Goal: Task Accomplishment & Management: Complete application form

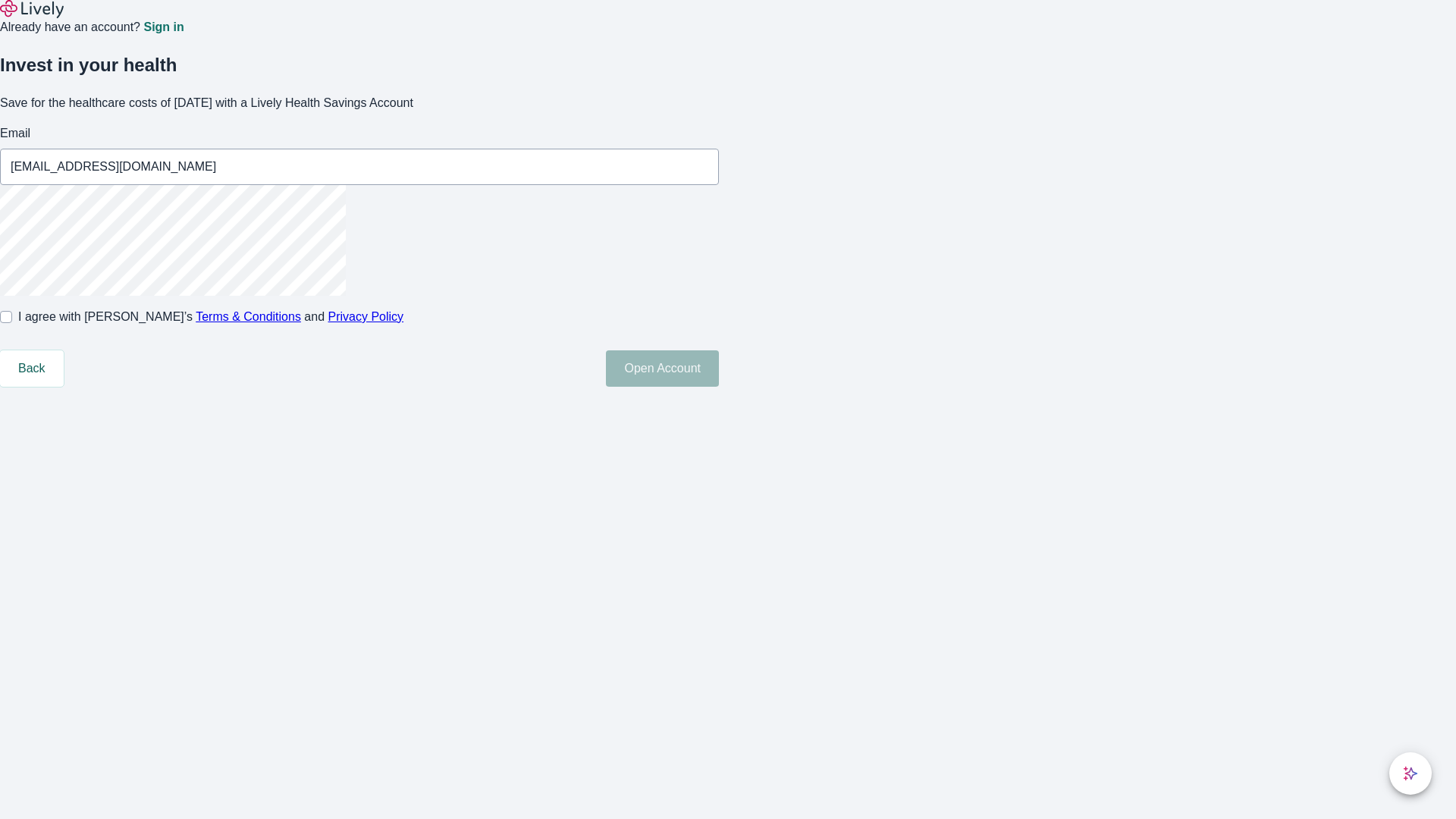
click at [12, 323] on input "I agree with Lively’s Terms & Conditions and Privacy Policy" at bounding box center [5, 316] width 12 height 12
checkbox input "true"
click at [719, 387] on button "Open Account" at bounding box center [662, 369] width 113 height 36
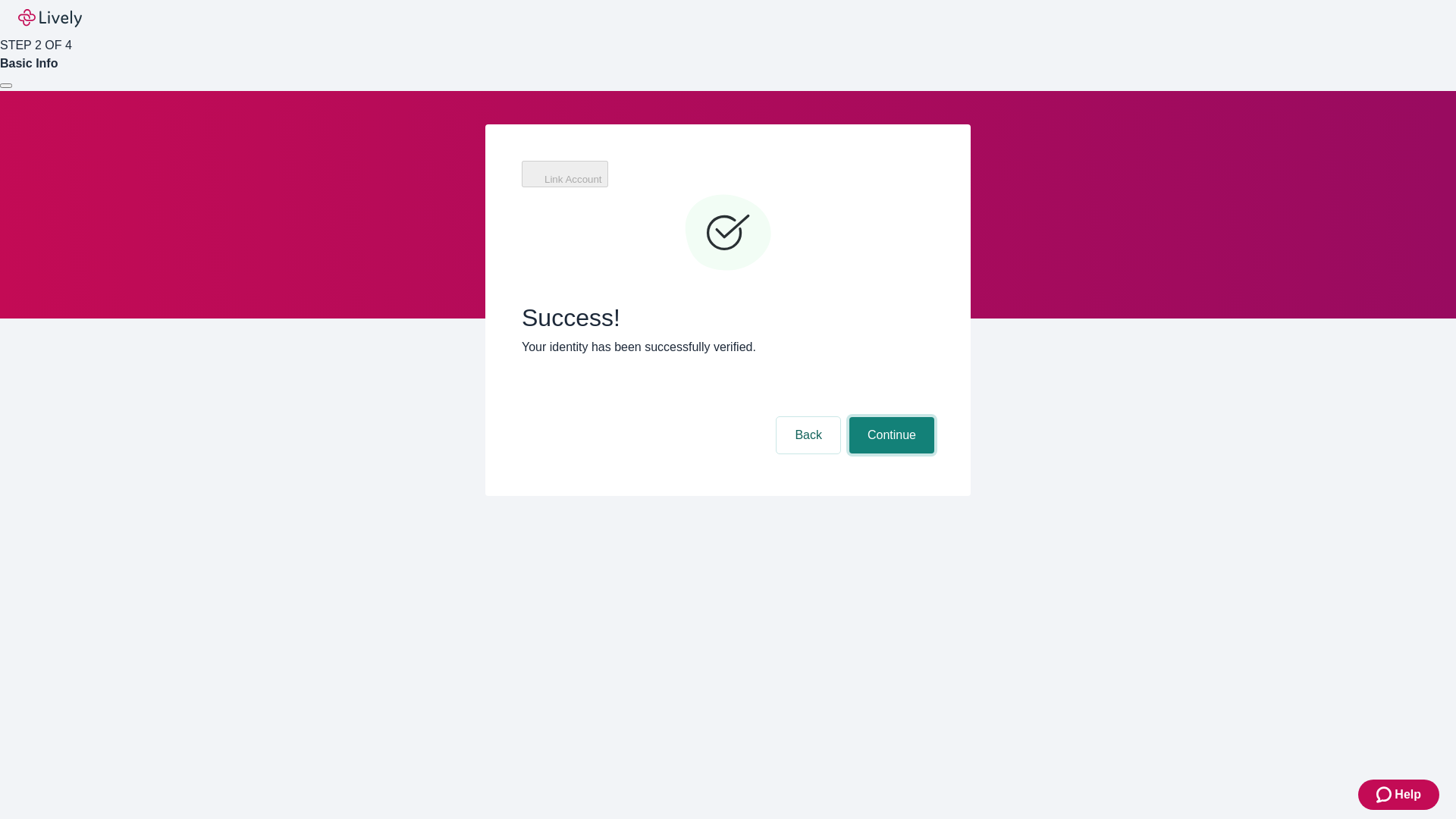
click at [890, 417] on button "Continue" at bounding box center [892, 435] width 85 height 36
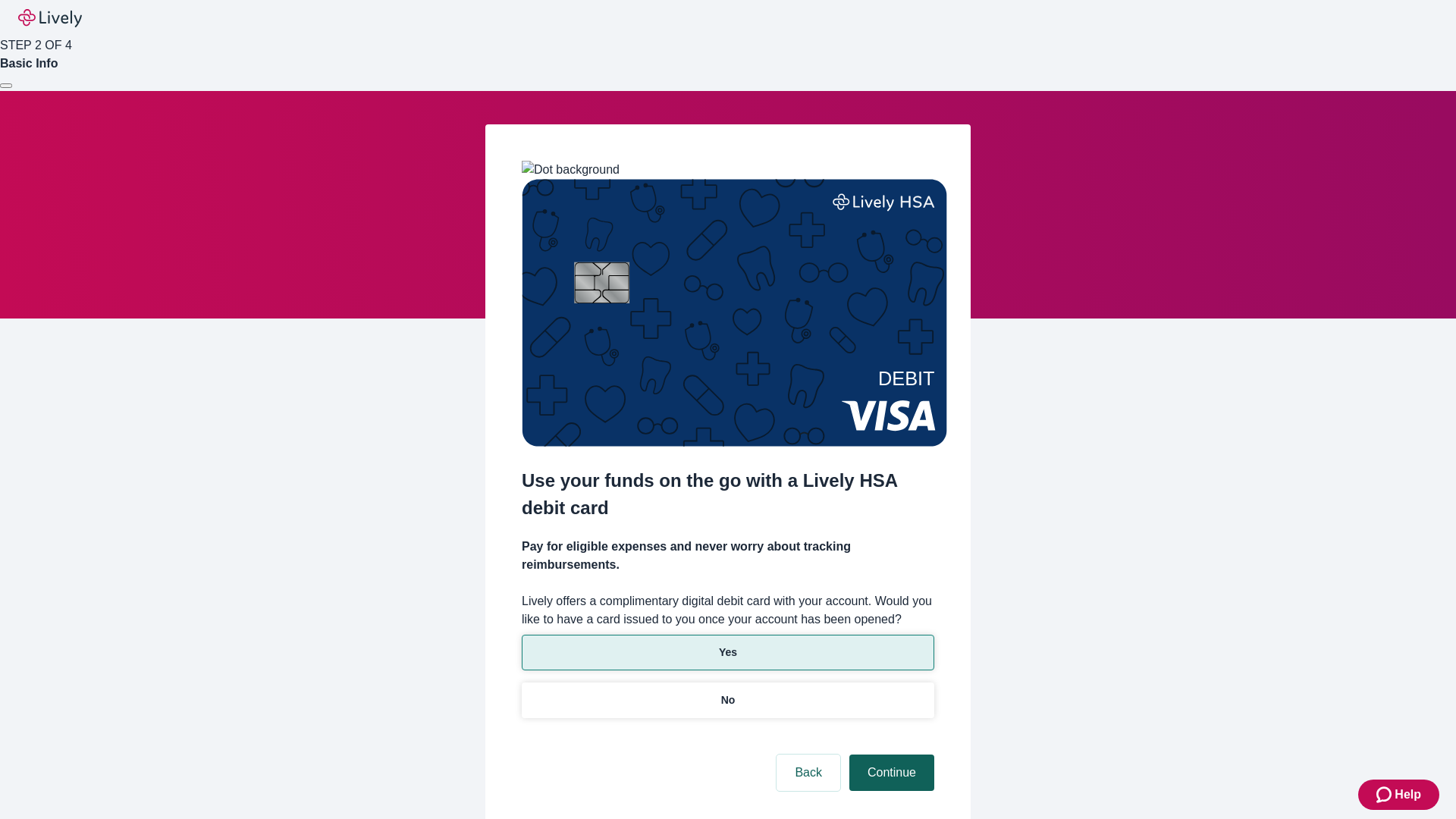
click at [728, 645] on p "Yes" at bounding box center [728, 653] width 18 height 16
click at [890, 755] on button "Continue" at bounding box center [892, 773] width 85 height 36
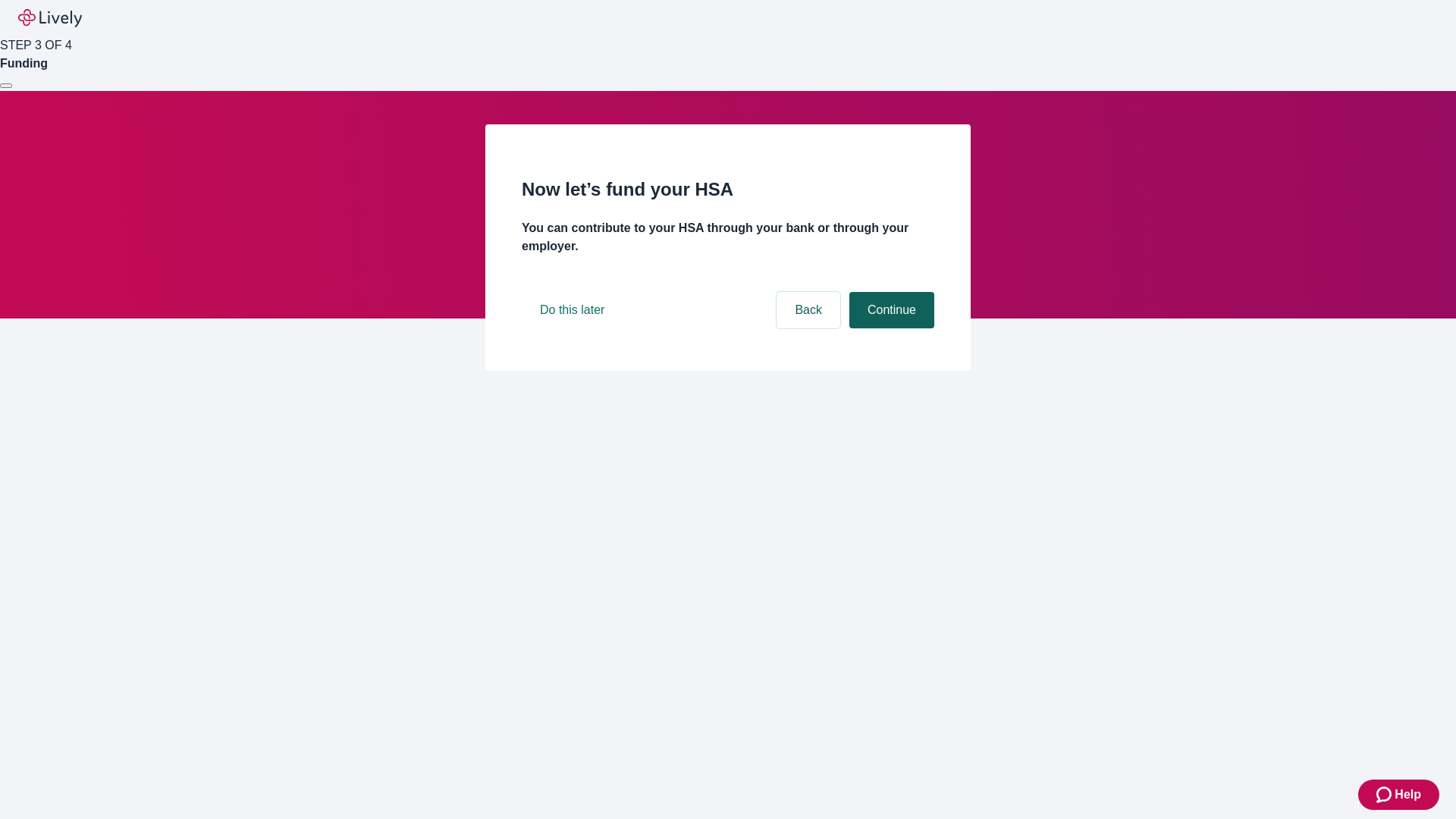
click at [890, 329] on button "Continue" at bounding box center [892, 311] width 85 height 36
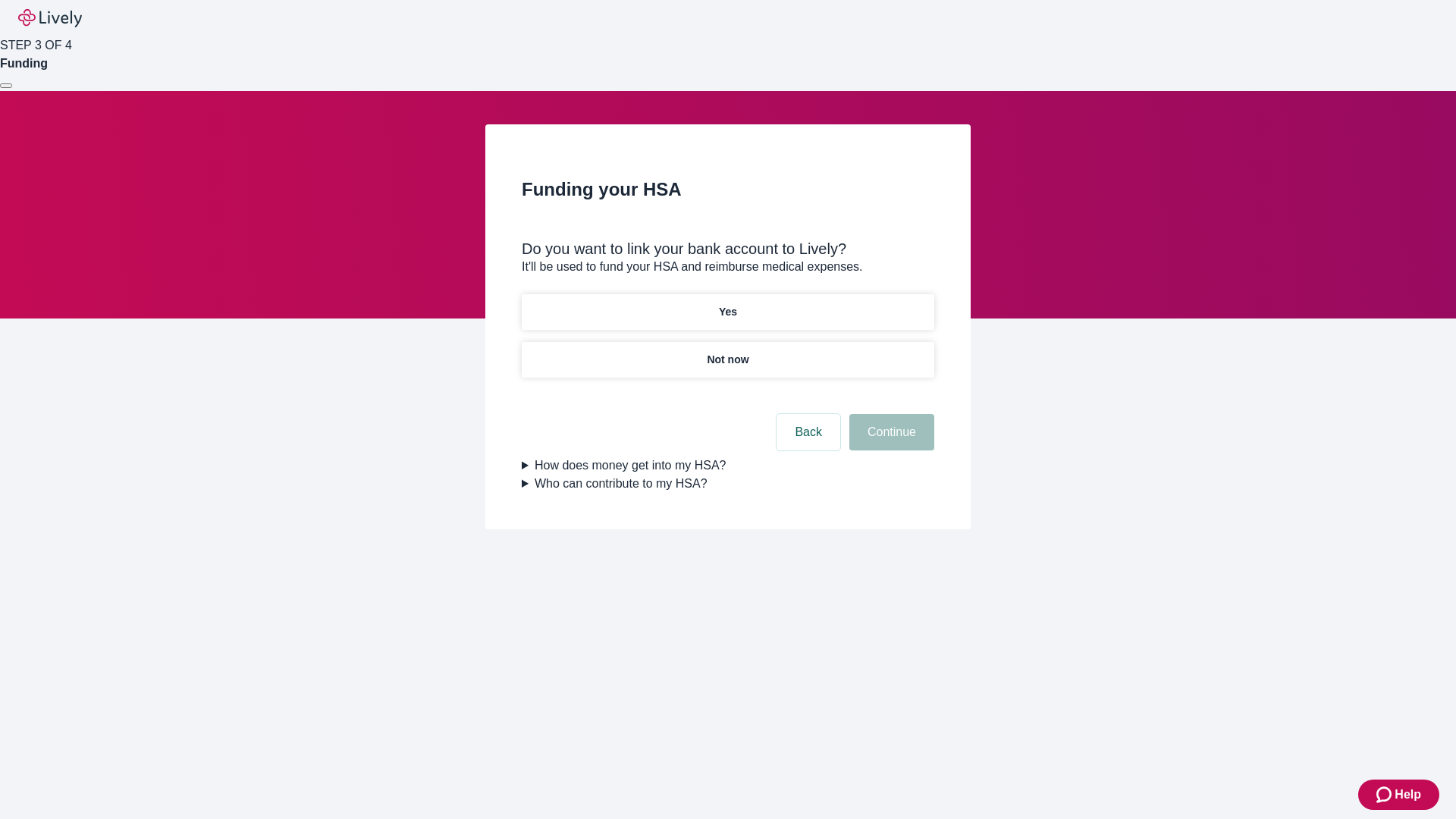
click at [728, 352] on p "Not now" at bounding box center [728, 360] width 42 height 16
click at [890, 441] on button "Continue" at bounding box center [892, 432] width 85 height 36
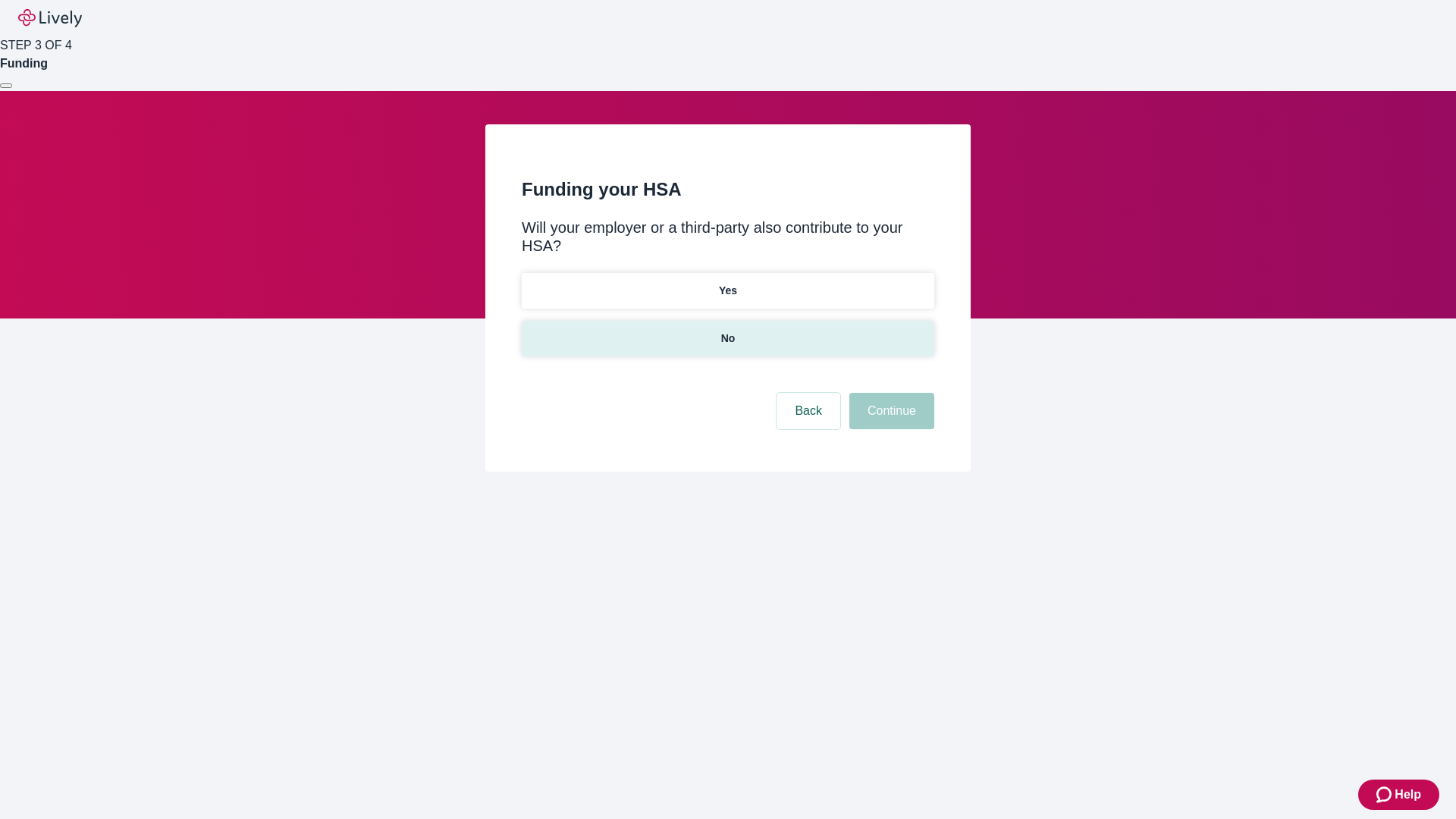
click at [728, 331] on p "No" at bounding box center [728, 339] width 15 height 16
click at [890, 393] on button "Continue" at bounding box center [892, 411] width 85 height 36
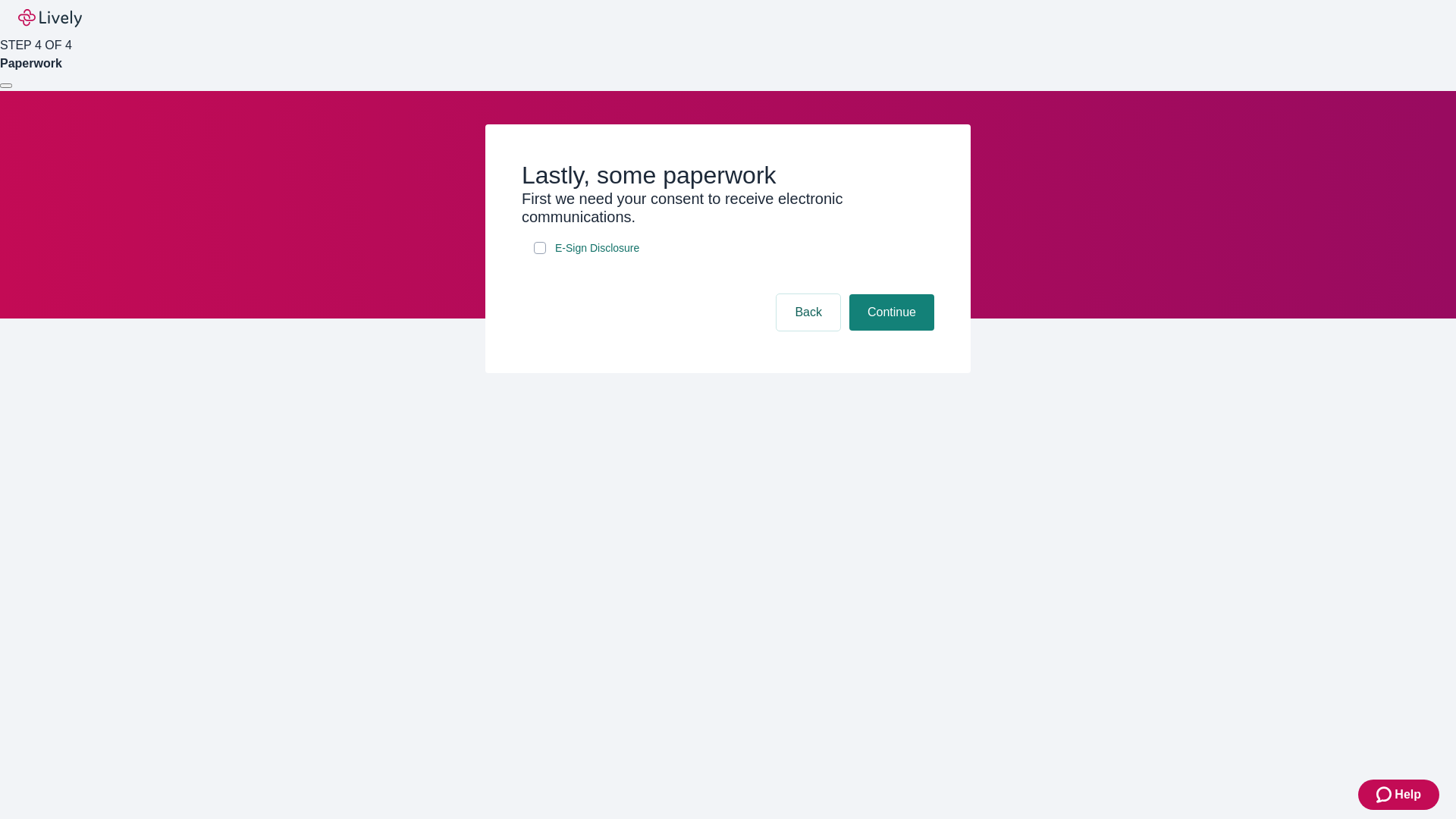
click at [540, 254] on input "E-Sign Disclosure" at bounding box center [540, 247] width 12 height 12
checkbox input "true"
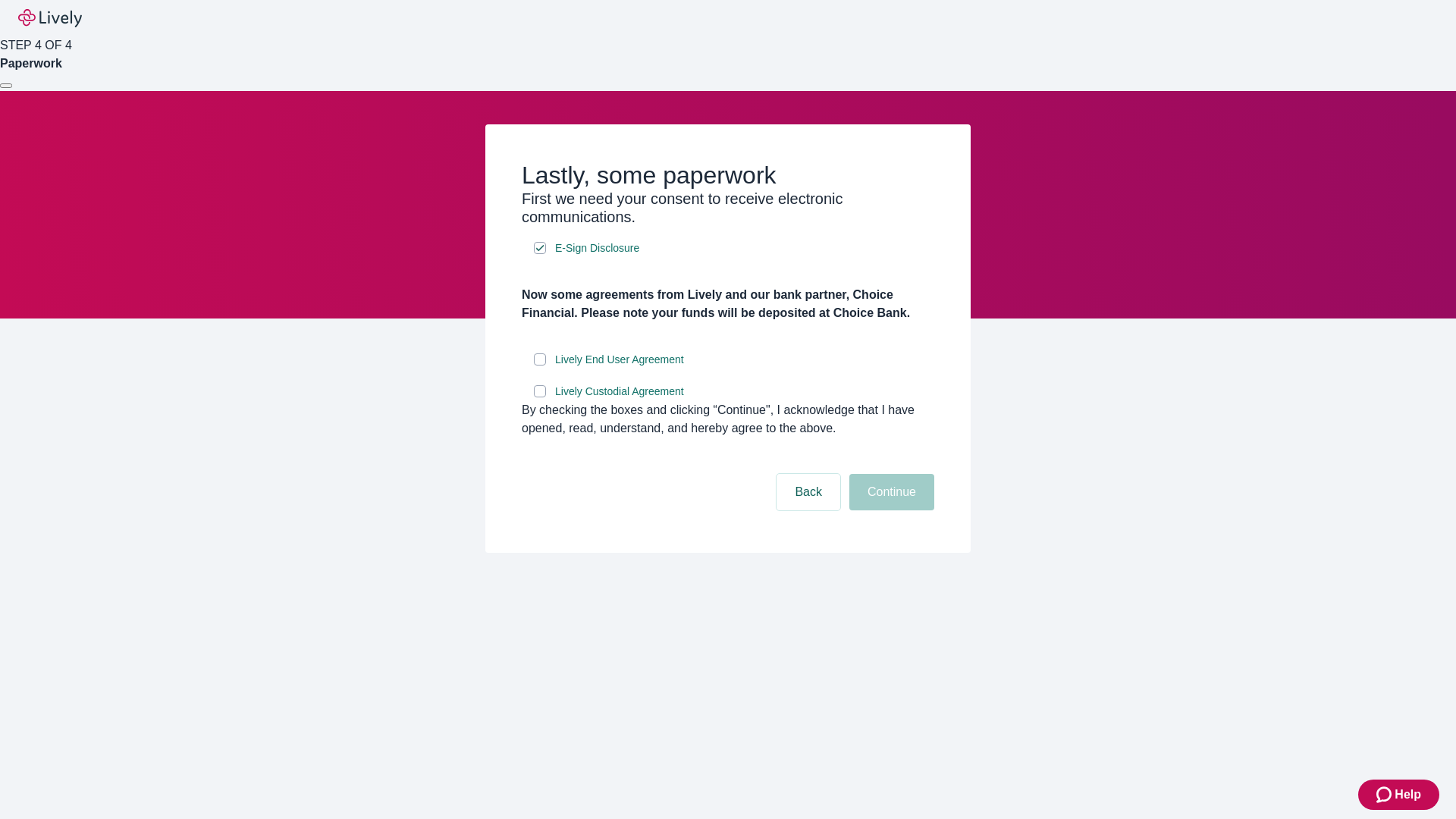
click at [540, 366] on input "Lively End User Agreement" at bounding box center [540, 359] width 12 height 12
checkbox input "true"
click at [540, 398] on input "Lively Custodial Agreement" at bounding box center [540, 390] width 12 height 12
checkbox input "true"
click at [890, 510] on button "Continue" at bounding box center [892, 492] width 85 height 36
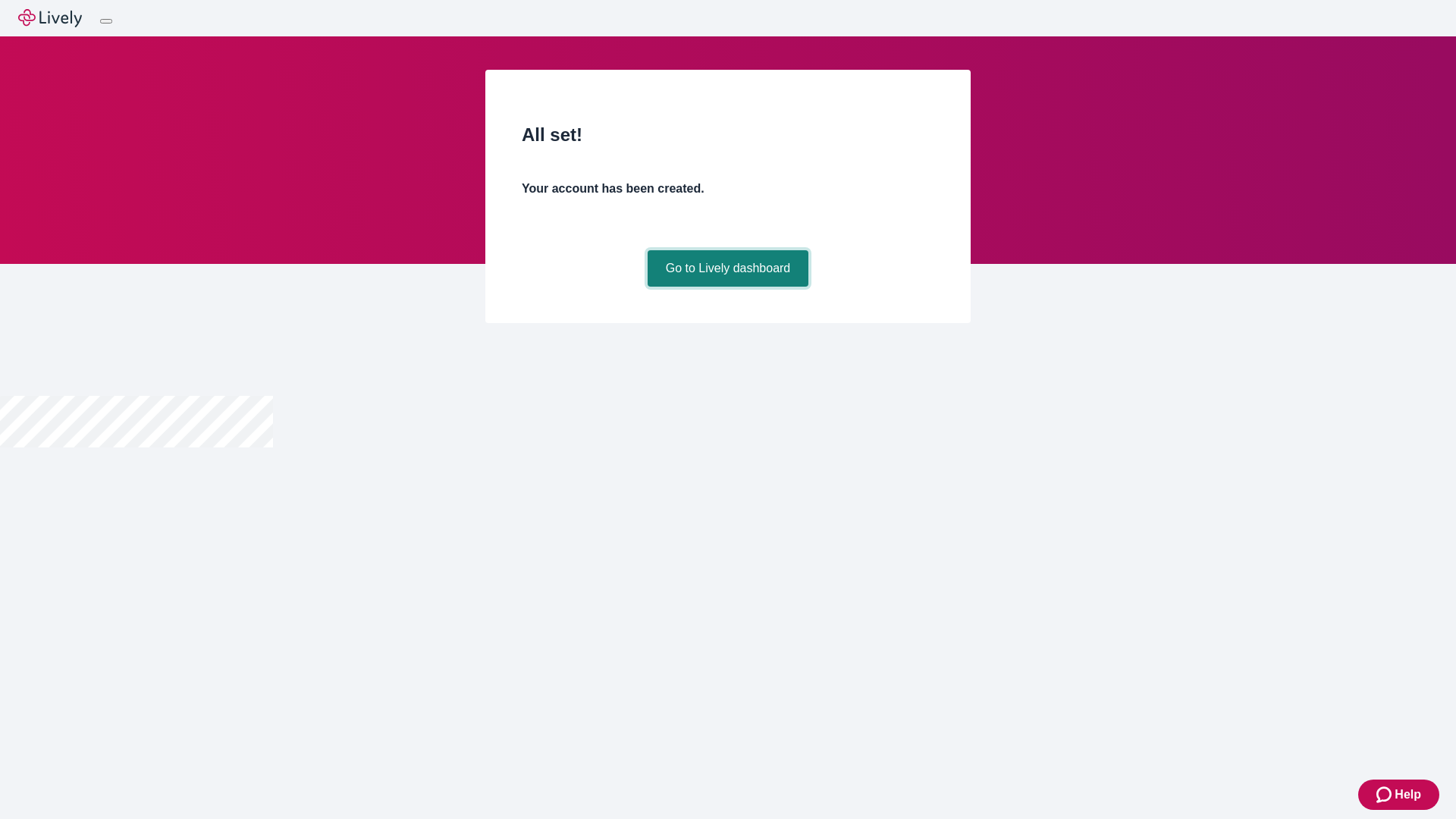
click at [728, 287] on link "Go to Lively dashboard" at bounding box center [728, 269] width 162 height 36
